Goal: Task Accomplishment & Management: Manage account settings

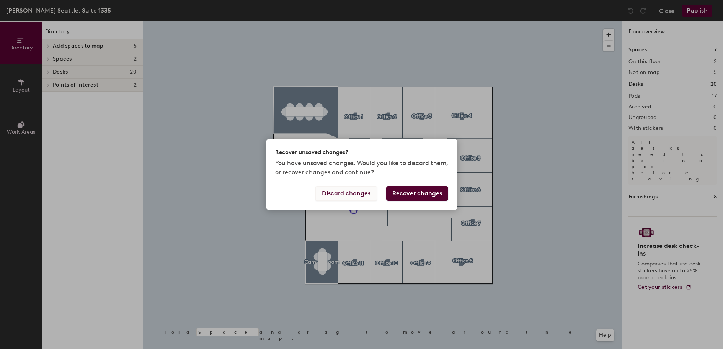
click at [354, 195] on button "Discard changes" at bounding box center [346, 193] width 62 height 15
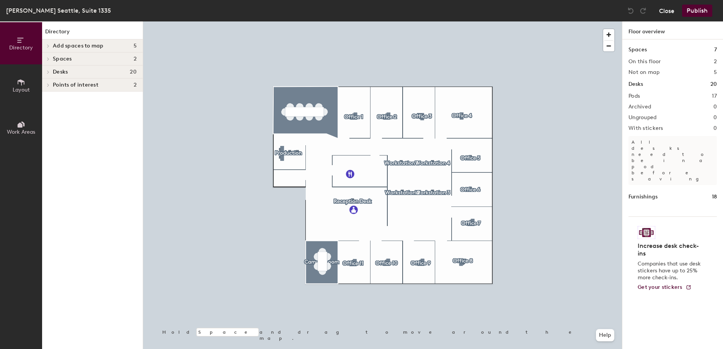
click at [662, 13] on button "Close" at bounding box center [666, 11] width 15 height 12
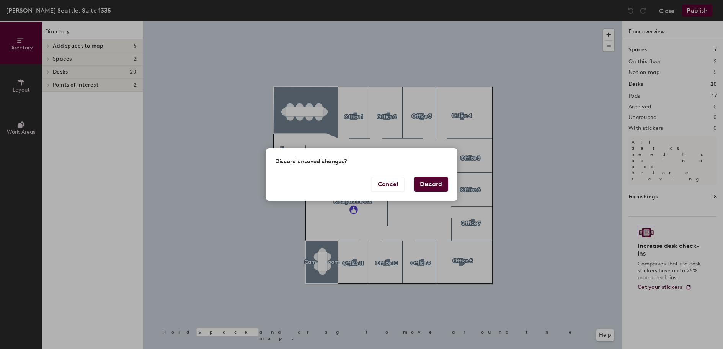
click at [430, 186] on button "Discard" at bounding box center [431, 184] width 34 height 15
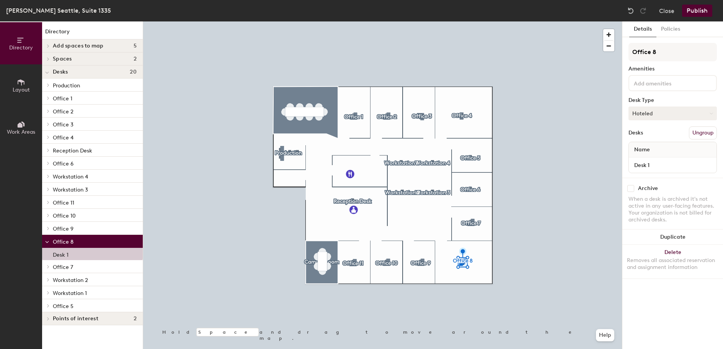
click at [713, 115] on icon at bounding box center [711, 113] width 3 height 3
click at [662, 133] on div "Assigned" at bounding box center [667, 136] width 77 height 11
click at [696, 14] on button "Publish" at bounding box center [697, 11] width 30 height 12
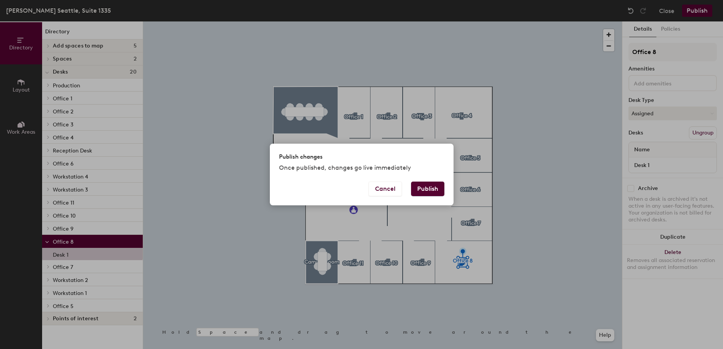
click at [433, 189] on button "Publish" at bounding box center [427, 188] width 33 height 15
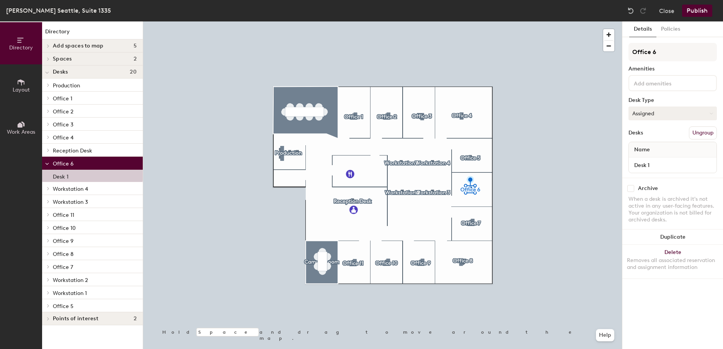
click at [713, 114] on icon at bounding box center [711, 113] width 3 height 3
click at [650, 163] on div "Hoteled" at bounding box center [667, 159] width 77 height 11
click at [699, 12] on button "Publish" at bounding box center [697, 11] width 30 height 12
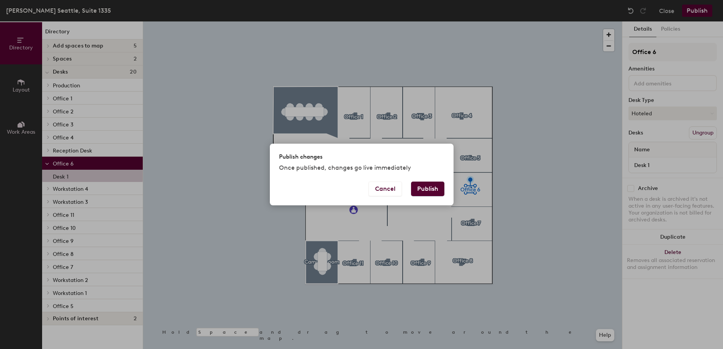
click at [436, 191] on button "Publish" at bounding box center [427, 188] width 33 height 15
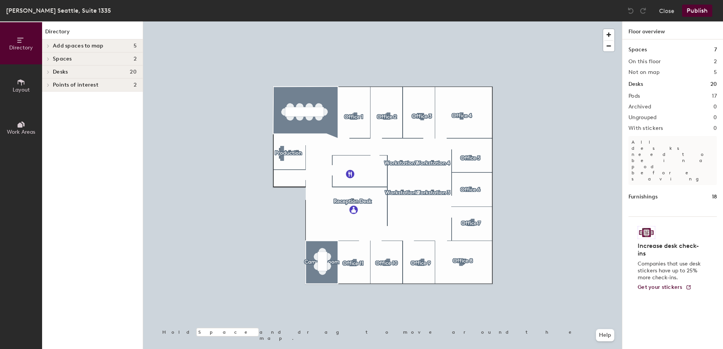
click at [433, 21] on div at bounding box center [382, 21] width 479 height 0
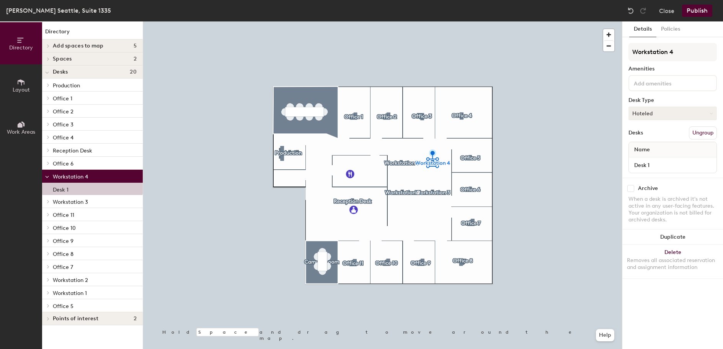
click at [711, 115] on icon at bounding box center [711, 113] width 3 height 3
click at [658, 136] on div "Assigned" at bounding box center [667, 136] width 77 height 11
click at [698, 9] on button "Publish" at bounding box center [697, 11] width 30 height 12
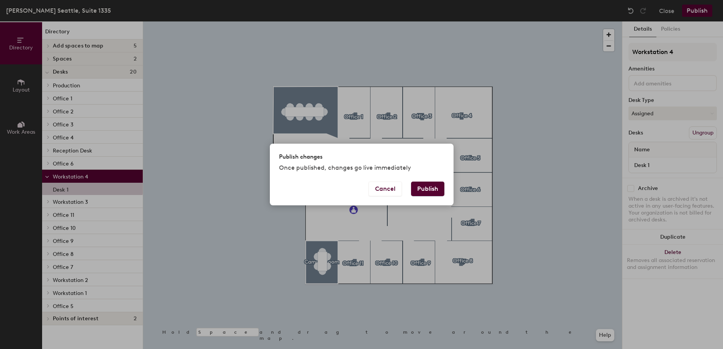
click at [428, 190] on button "Publish" at bounding box center [427, 188] width 33 height 15
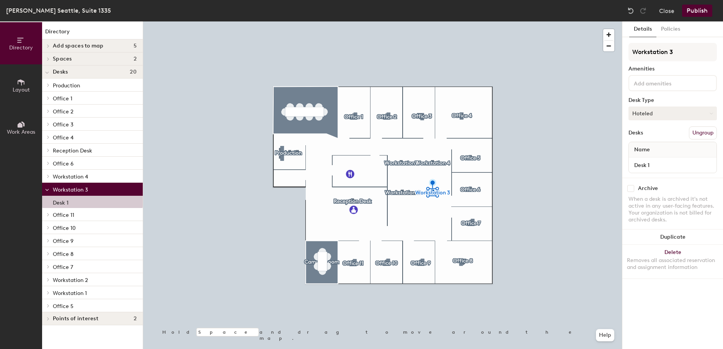
click at [712, 113] on icon at bounding box center [711, 113] width 3 height 3
click at [651, 138] on div "Assigned" at bounding box center [667, 136] width 77 height 11
click at [698, 10] on button "Publish" at bounding box center [697, 11] width 30 height 12
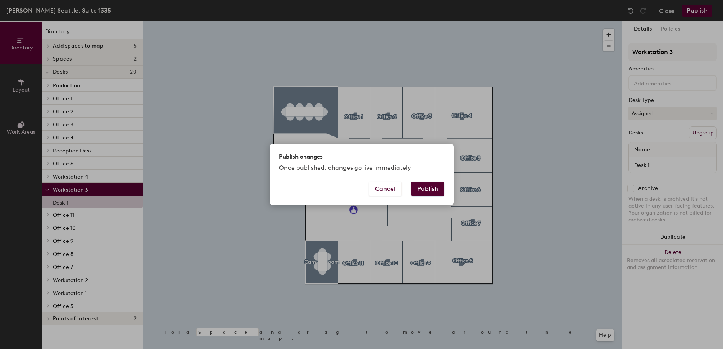
click at [436, 188] on button "Publish" at bounding box center [427, 188] width 33 height 15
